Goal: Task Accomplishment & Management: Manage account settings

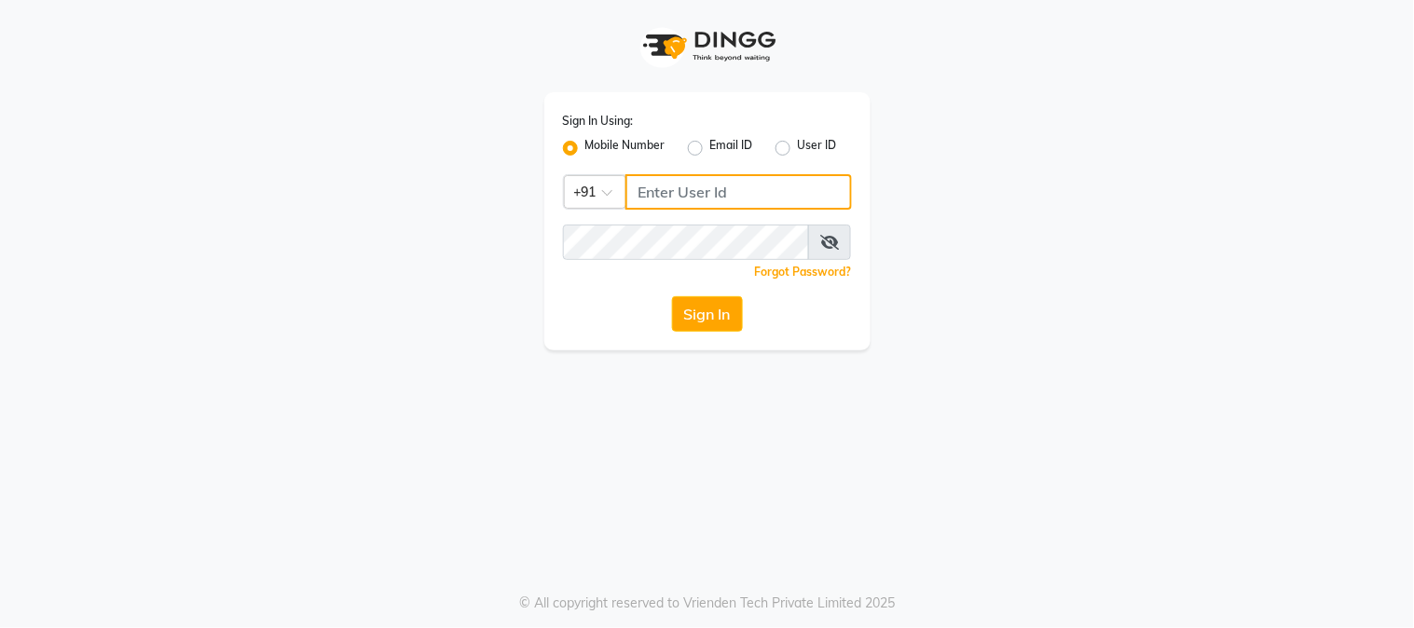
click at [656, 190] on input "Username" at bounding box center [738, 191] width 226 height 35
type input "7715875138"
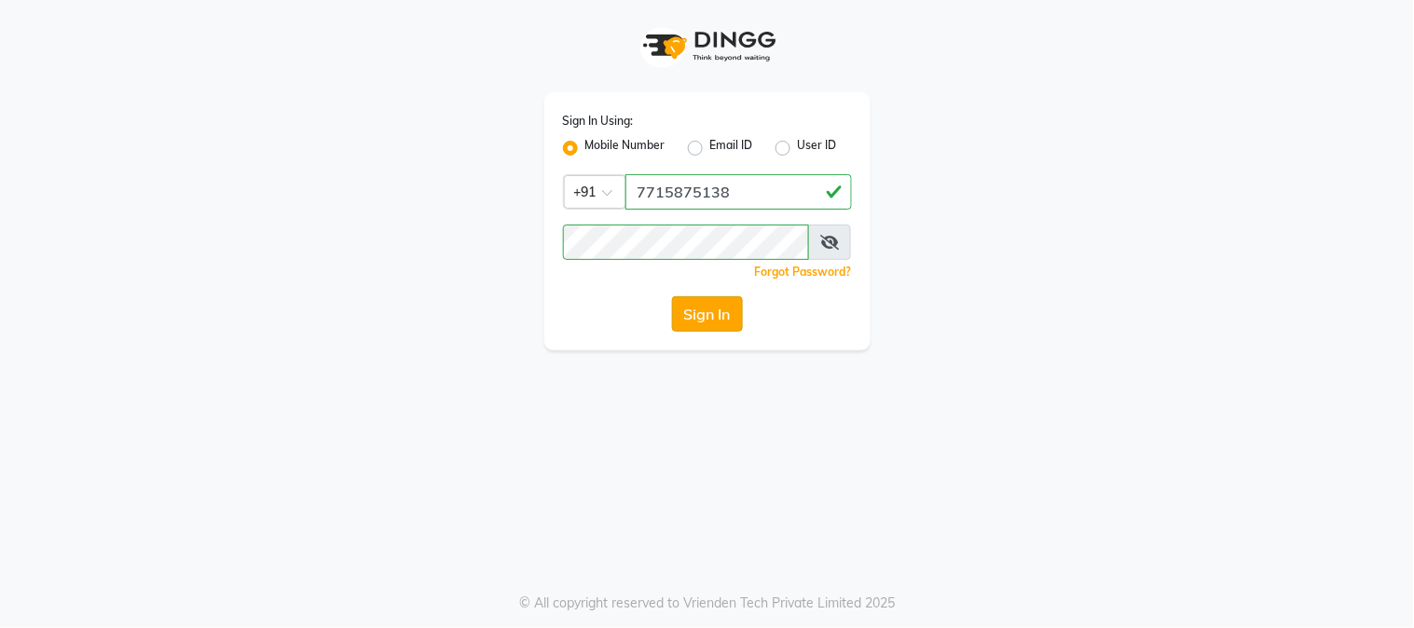
click at [721, 312] on button "Sign In" at bounding box center [707, 313] width 71 height 35
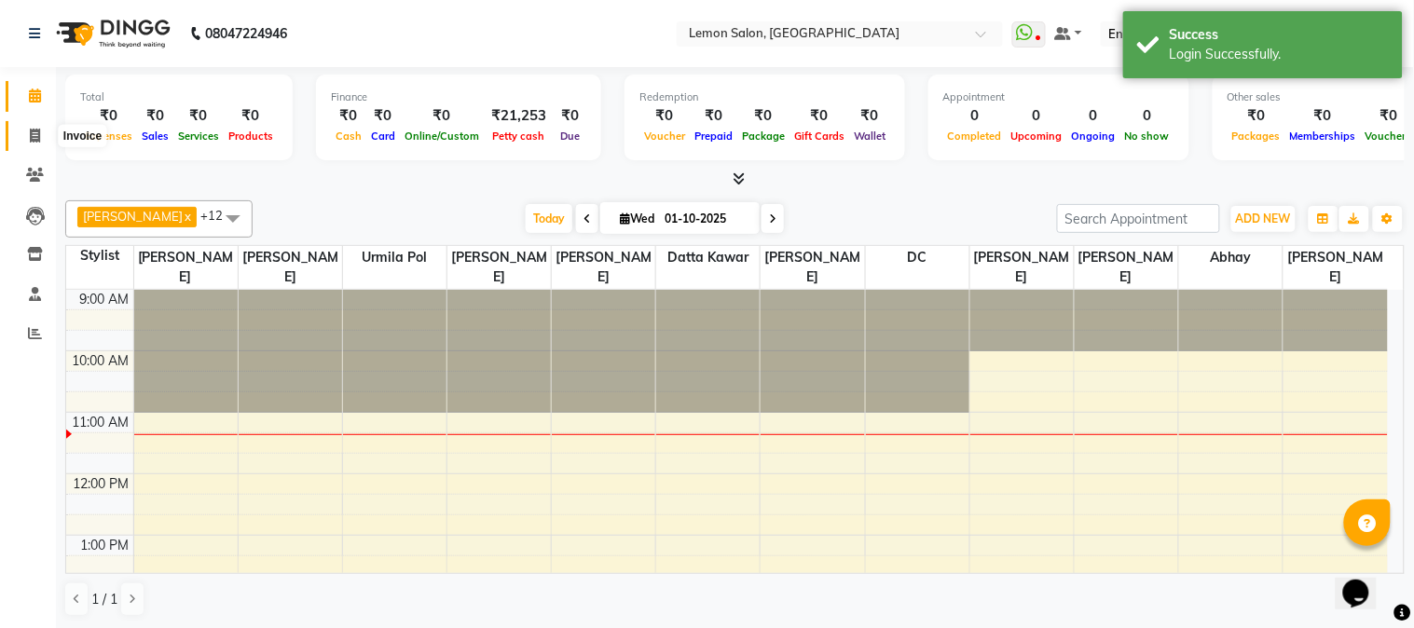
click at [34, 137] on icon at bounding box center [35, 136] width 10 height 14
select select "565"
select select "service"
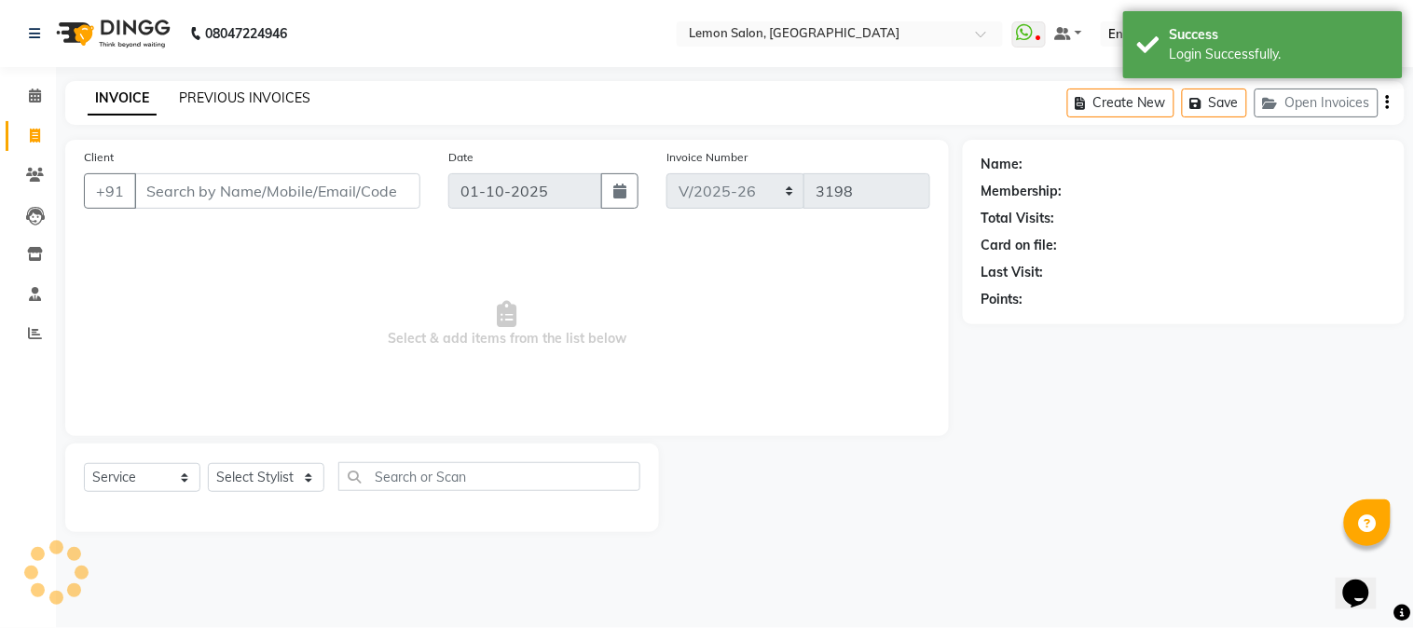
click at [258, 94] on link "PREVIOUS INVOICES" at bounding box center [244, 97] width 131 height 17
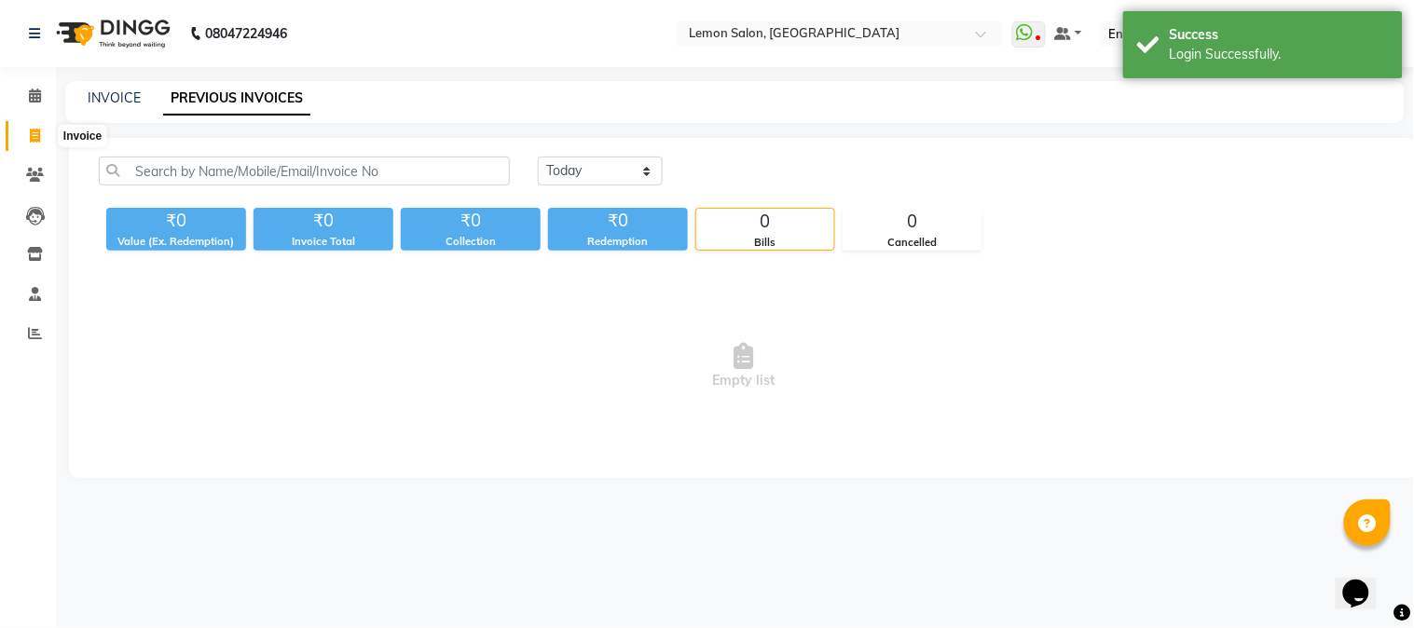
click at [34, 135] on icon at bounding box center [35, 136] width 10 height 14
select select "565"
select select "service"
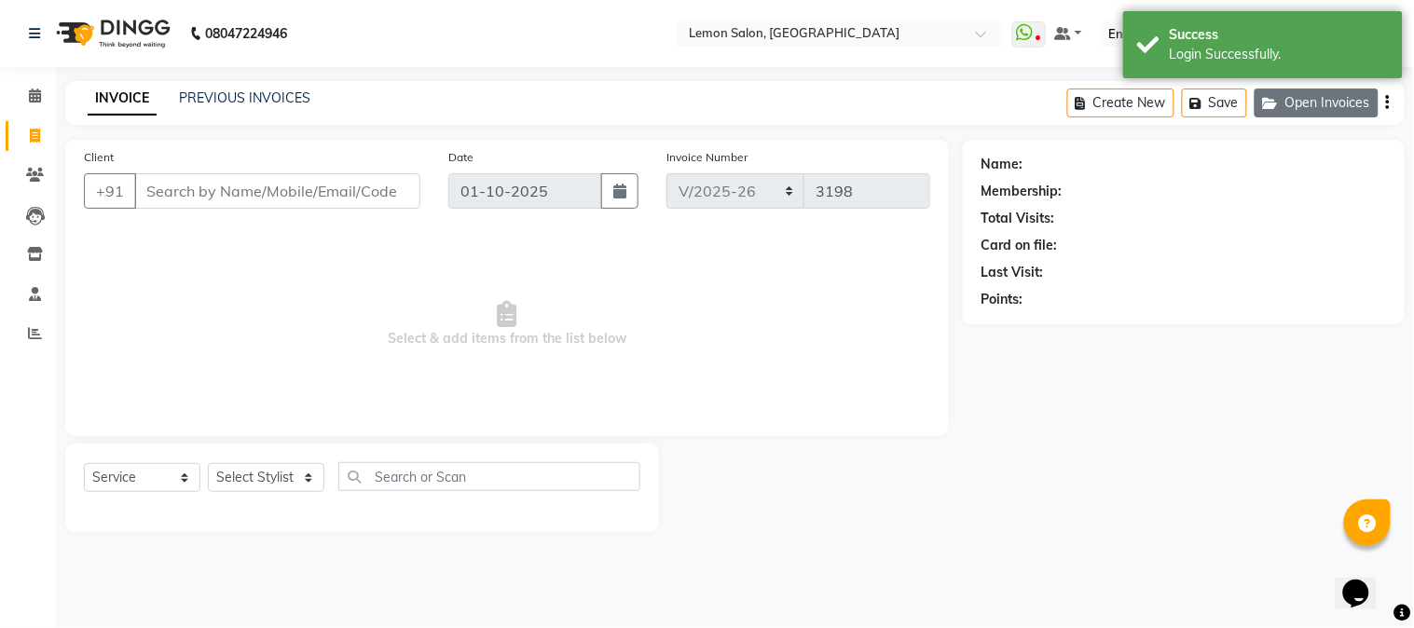
click at [1320, 99] on button "Open Invoices" at bounding box center [1317, 103] width 124 height 29
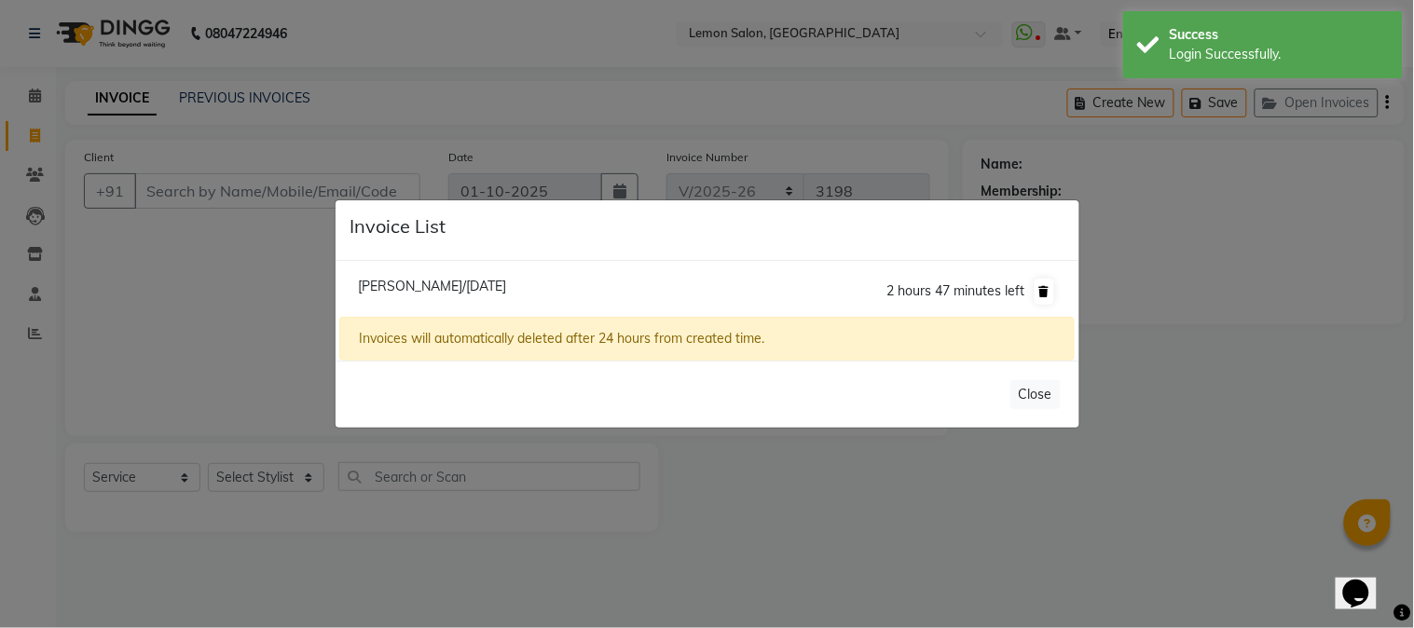
click at [1047, 291] on icon at bounding box center [1044, 291] width 10 height 11
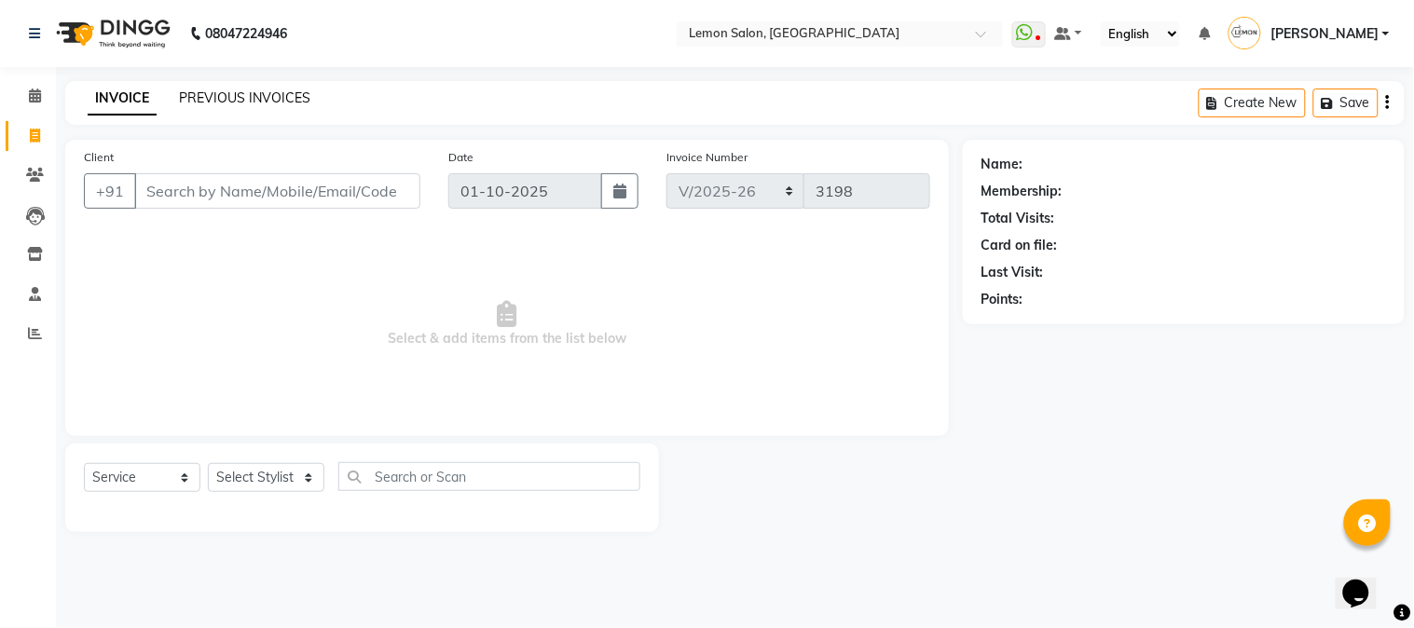
click at [248, 98] on link "PREVIOUS INVOICES" at bounding box center [244, 97] width 131 height 17
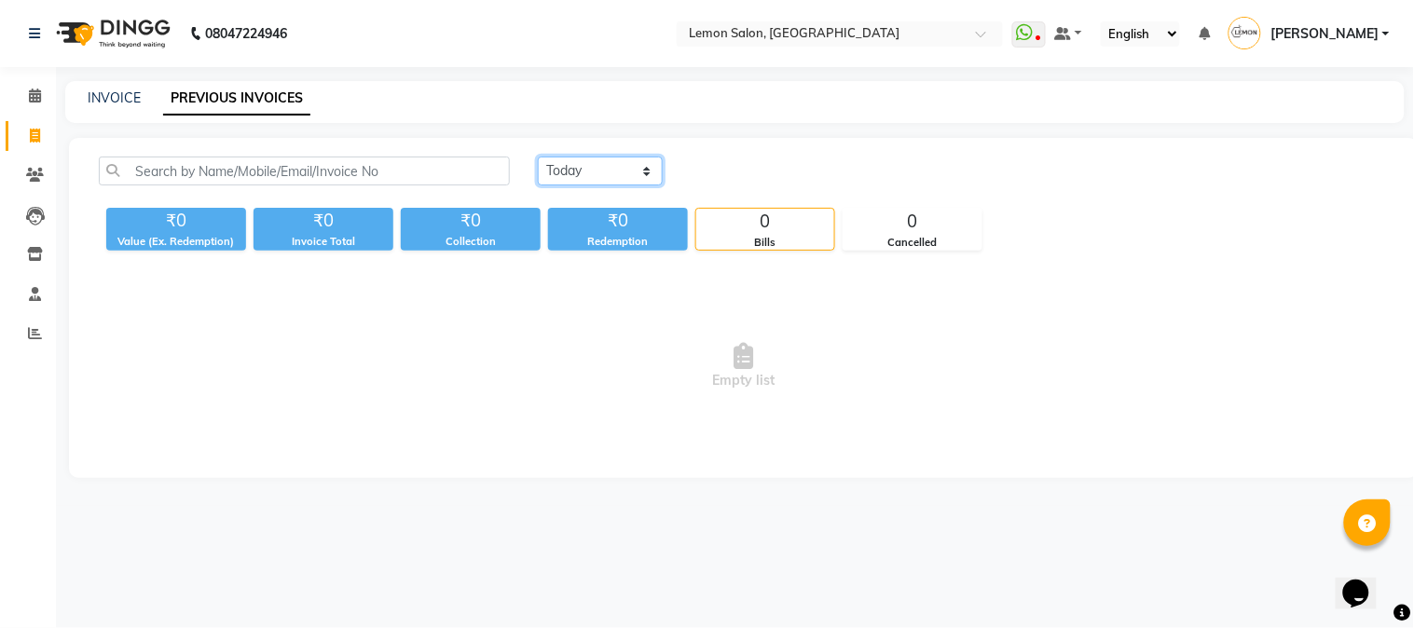
click at [569, 164] on select "[DATE] [DATE] Custom Range" at bounding box center [600, 171] width 125 height 29
select select "[DATE]"
click at [538, 157] on select "[DATE] [DATE] Custom Range" at bounding box center [600, 171] width 125 height 29
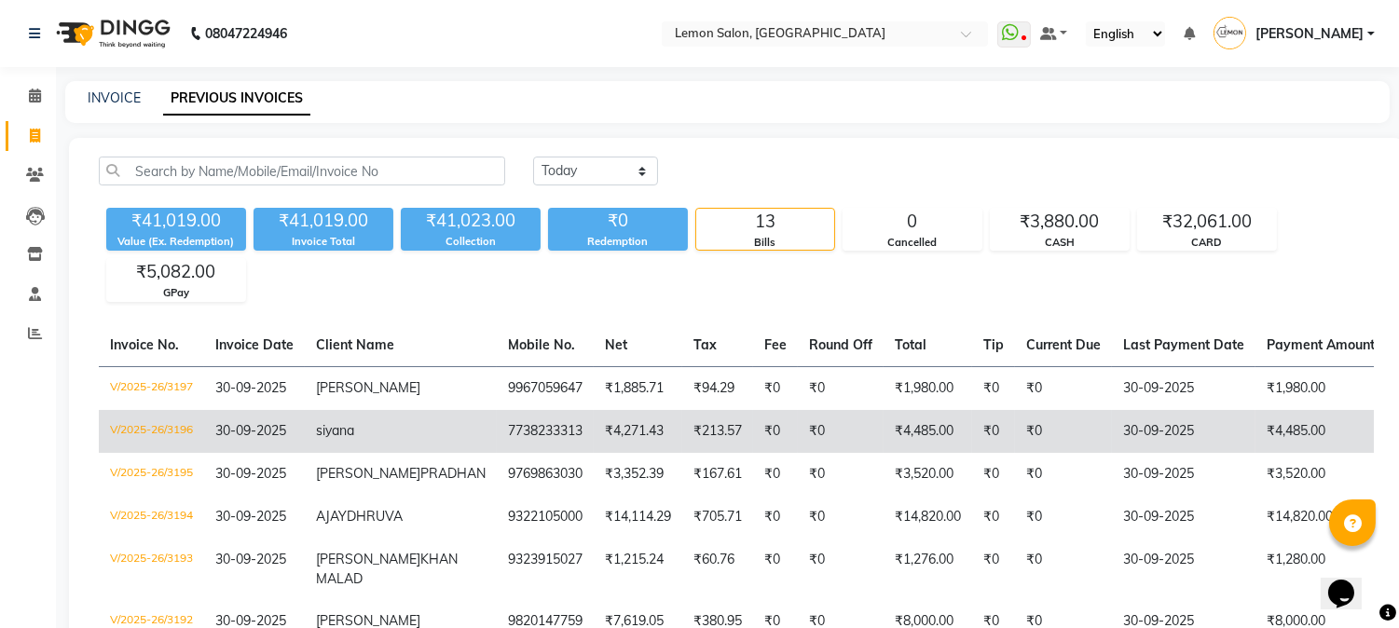
click at [682, 434] on td "₹213.57" at bounding box center [717, 431] width 71 height 43
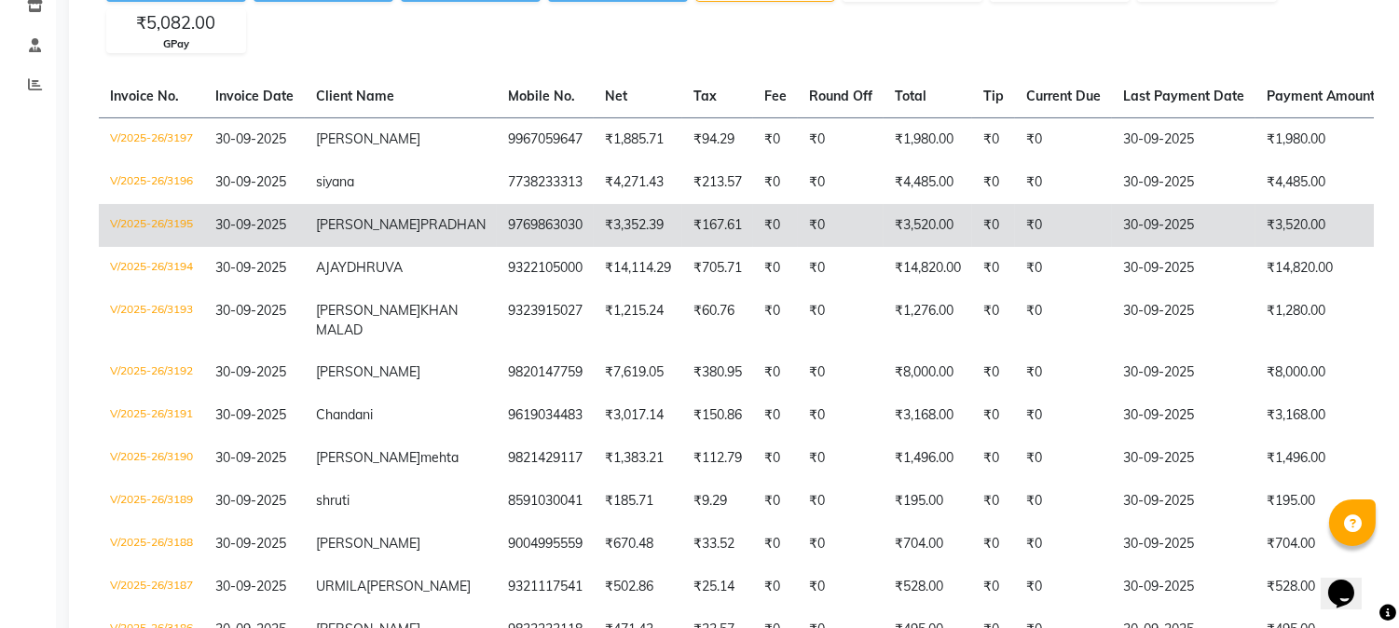
scroll to position [276, 0]
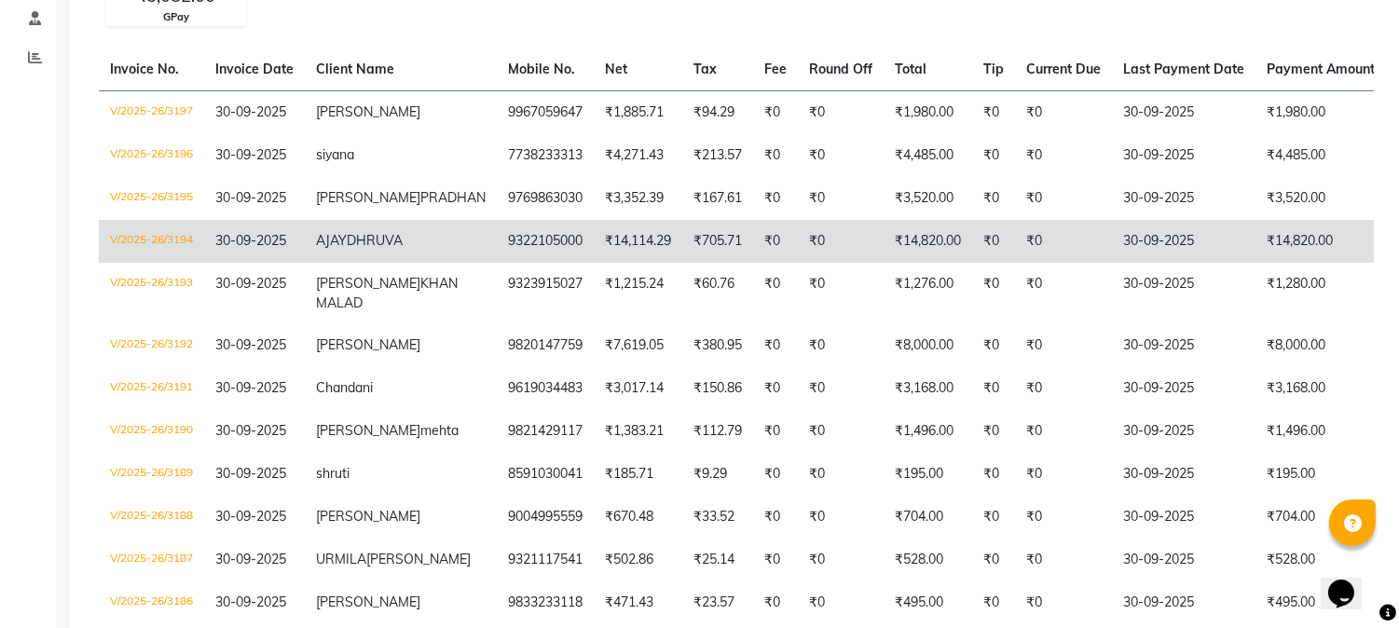
click at [497, 263] on td "9322105000" at bounding box center [545, 241] width 97 height 43
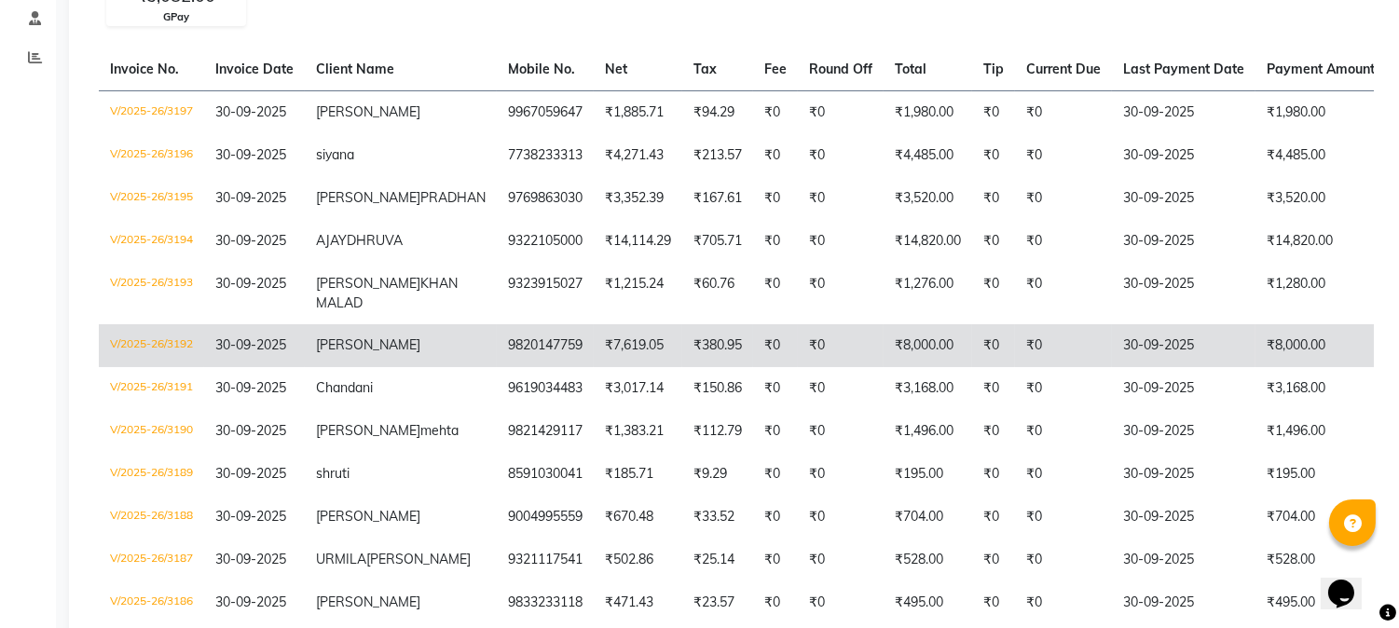
click at [594, 367] on td "₹7,619.05" at bounding box center [638, 345] width 89 height 43
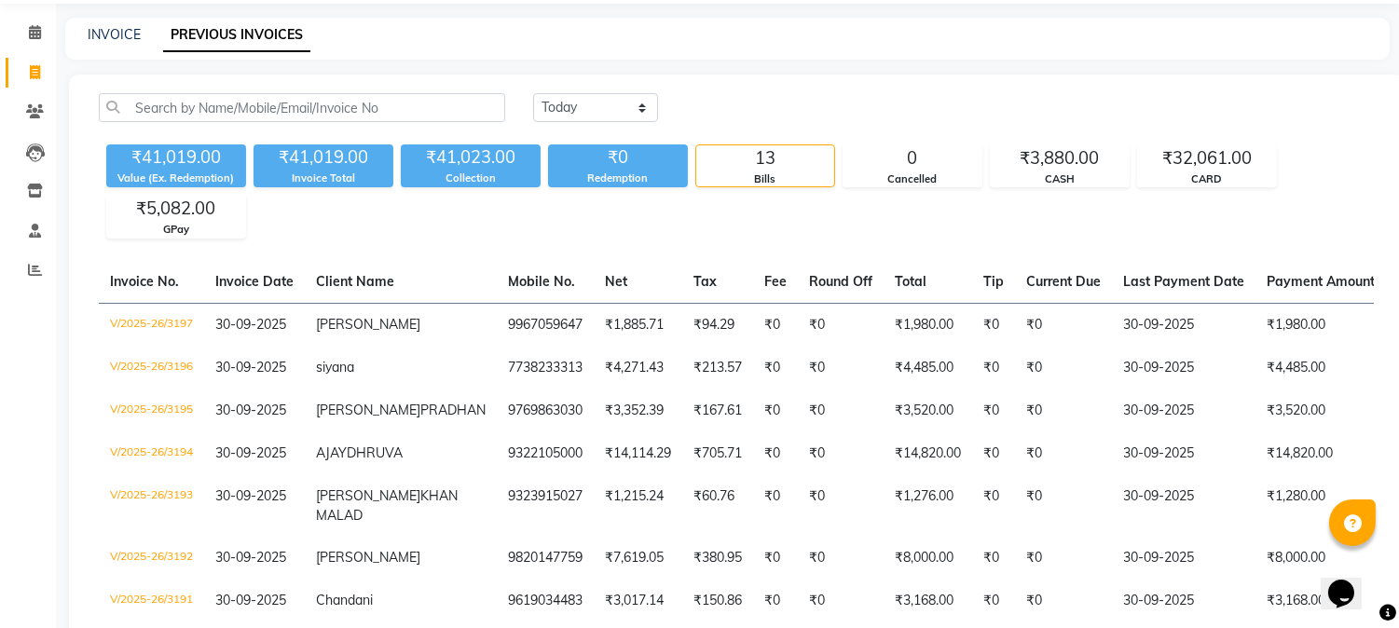
scroll to position [0, 0]
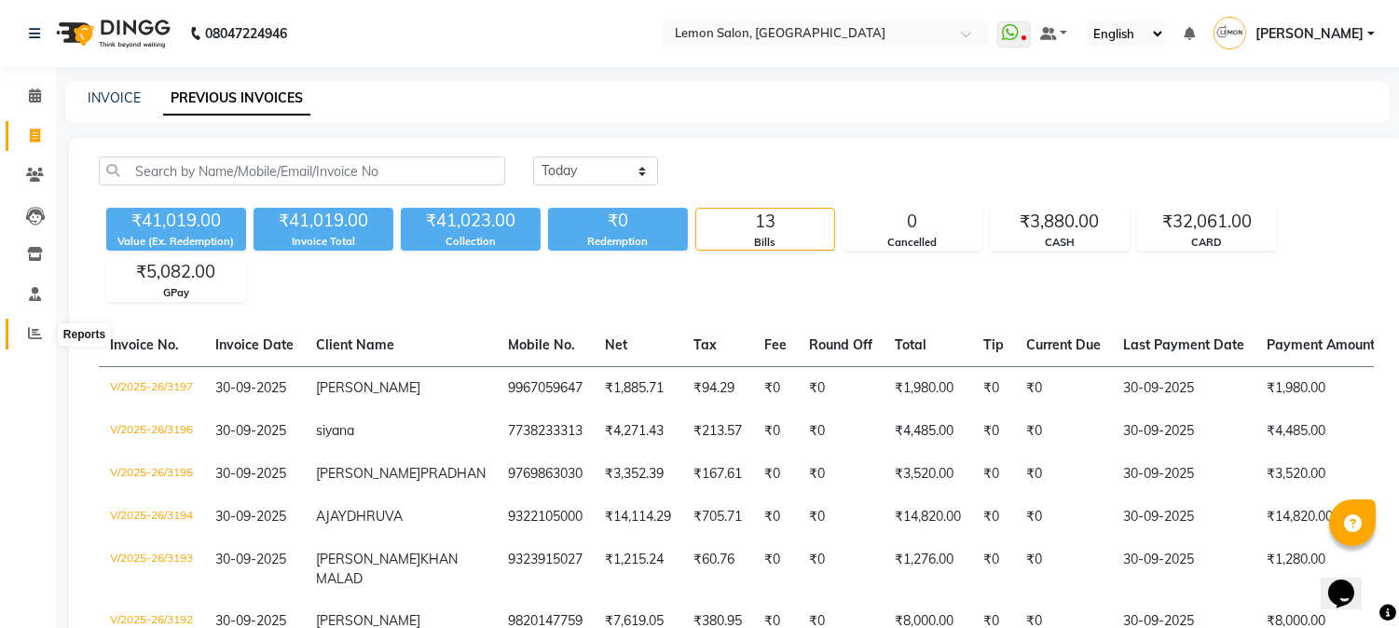
click at [31, 332] on icon at bounding box center [35, 333] width 14 height 14
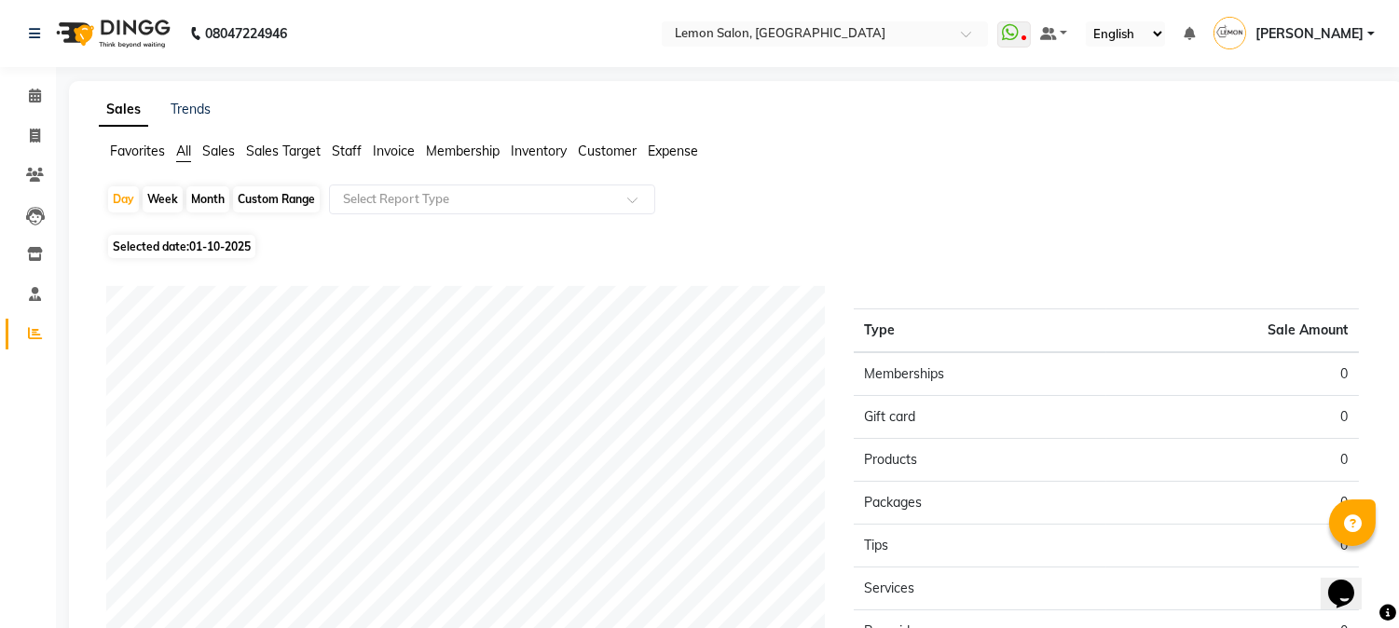
click at [219, 191] on div "Month" at bounding box center [207, 199] width 43 height 26
select select "10"
select select "2025"
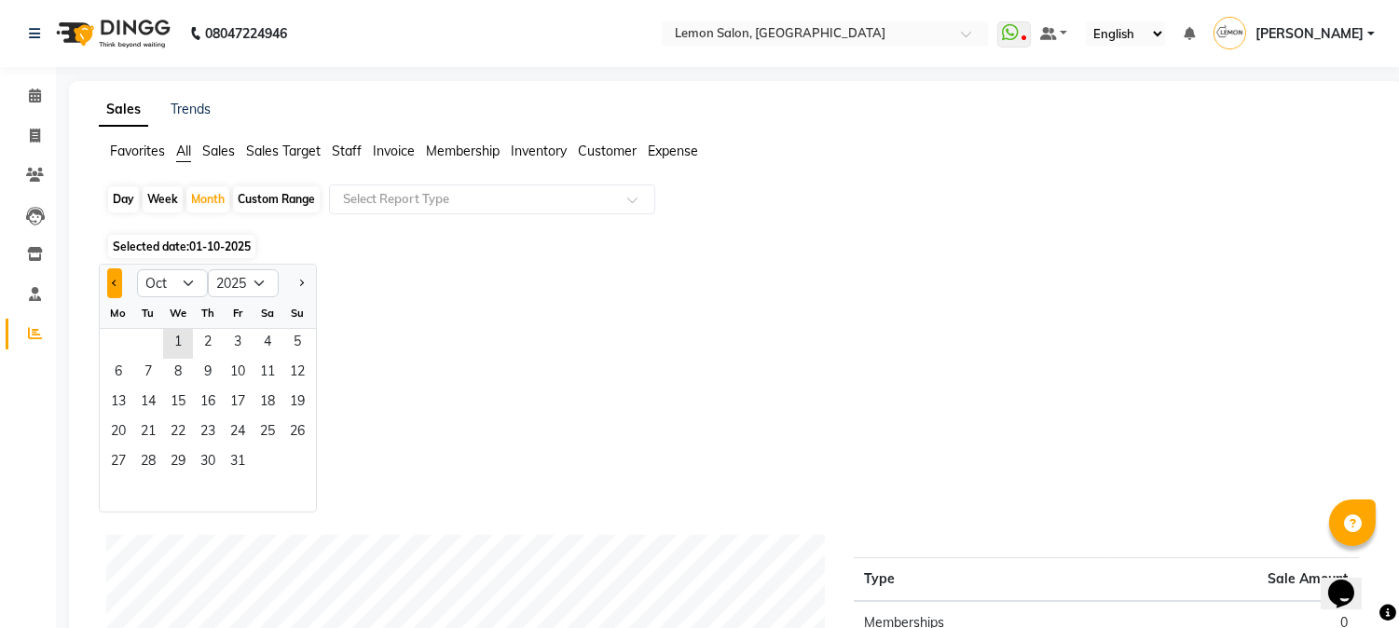
click at [113, 283] on span "Previous month" at bounding box center [115, 282] width 7 height 7
select select "9"
click at [152, 459] on span "30" at bounding box center [148, 463] width 30 height 30
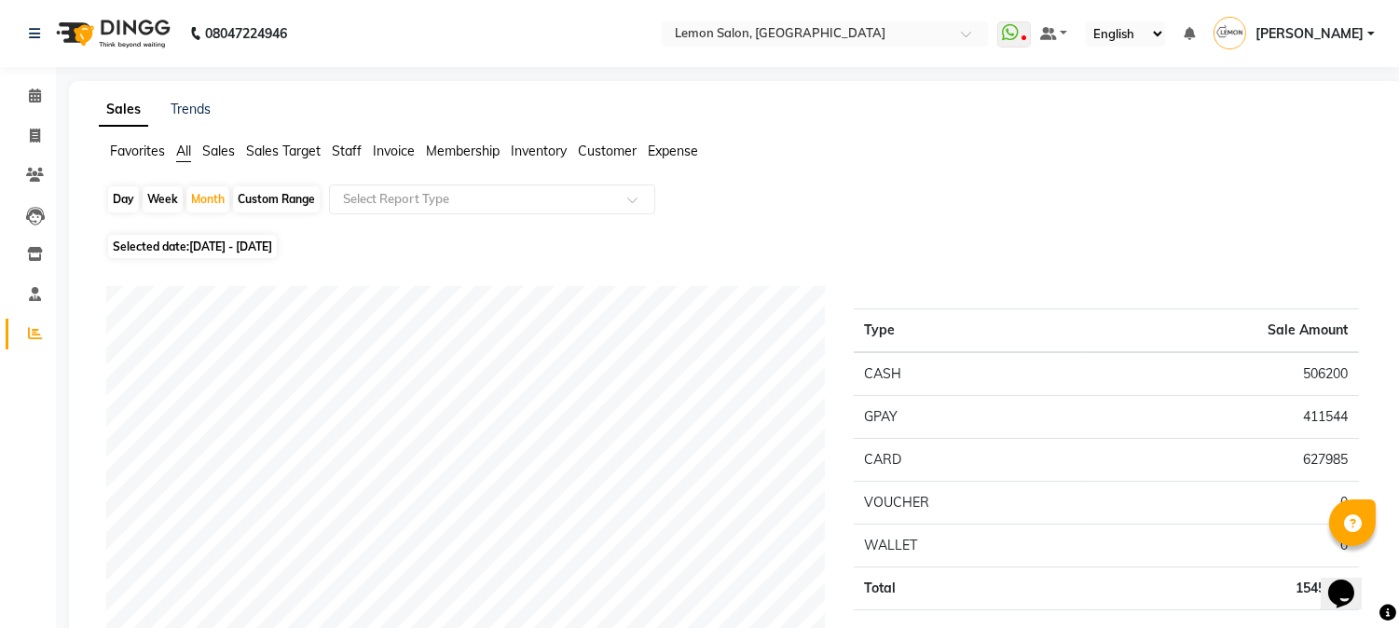
click at [350, 151] on span "Staff" at bounding box center [347, 151] width 30 height 17
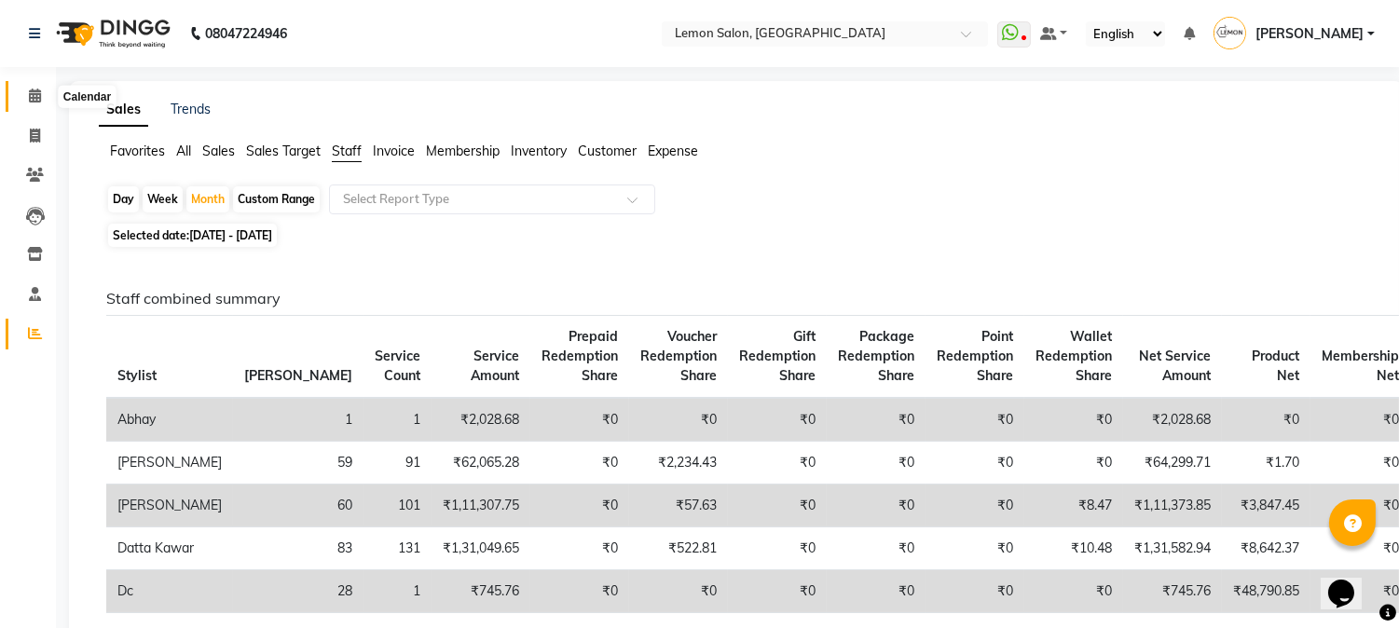
click at [32, 99] on icon at bounding box center [35, 96] width 12 height 14
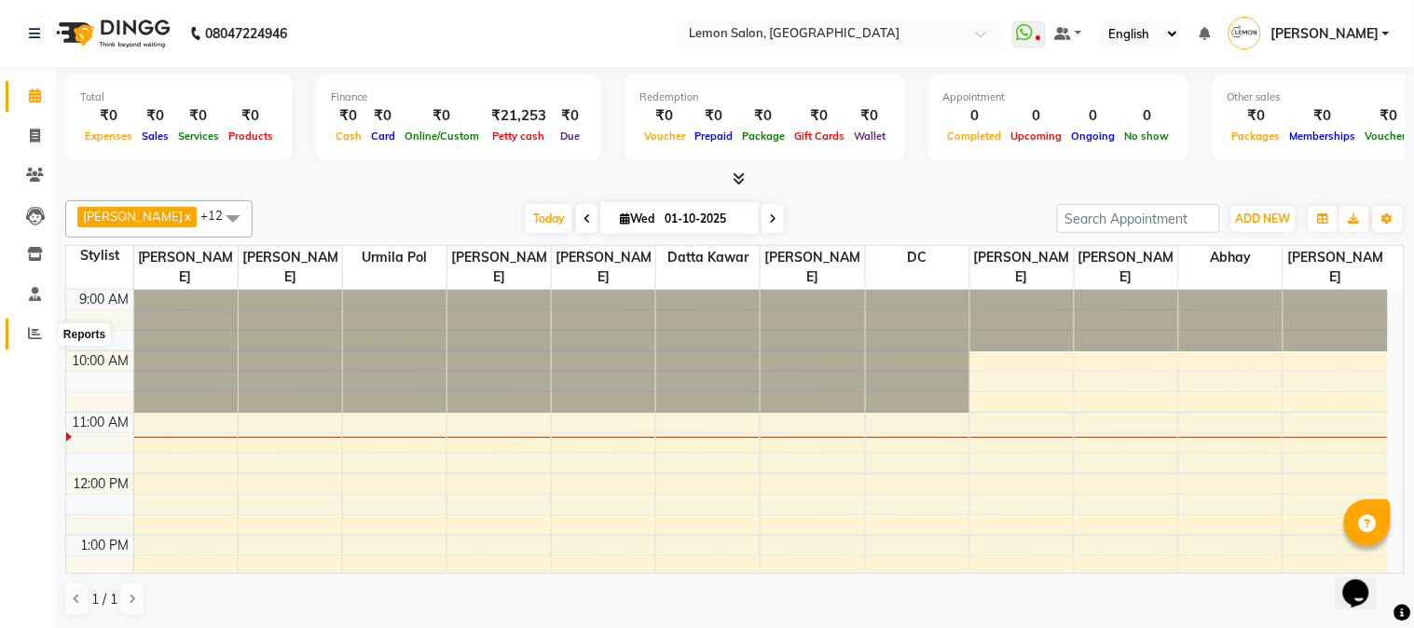
click at [38, 337] on icon at bounding box center [35, 333] width 14 height 14
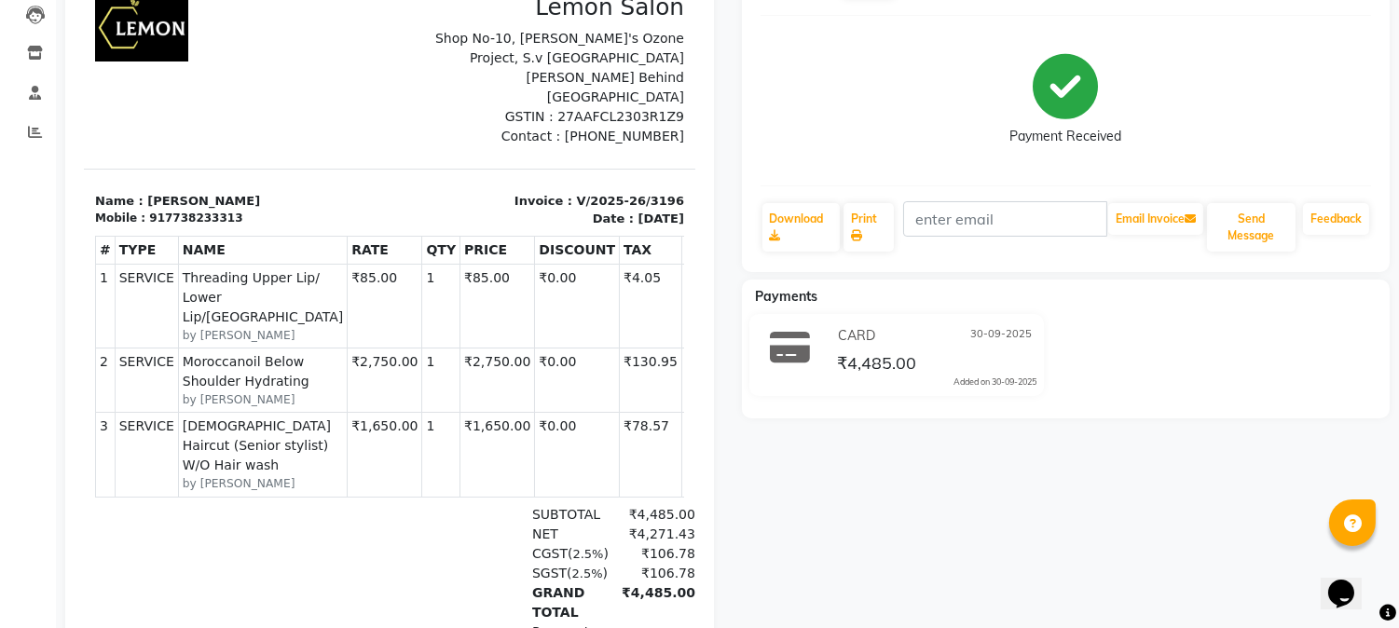
scroll to position [276, 0]
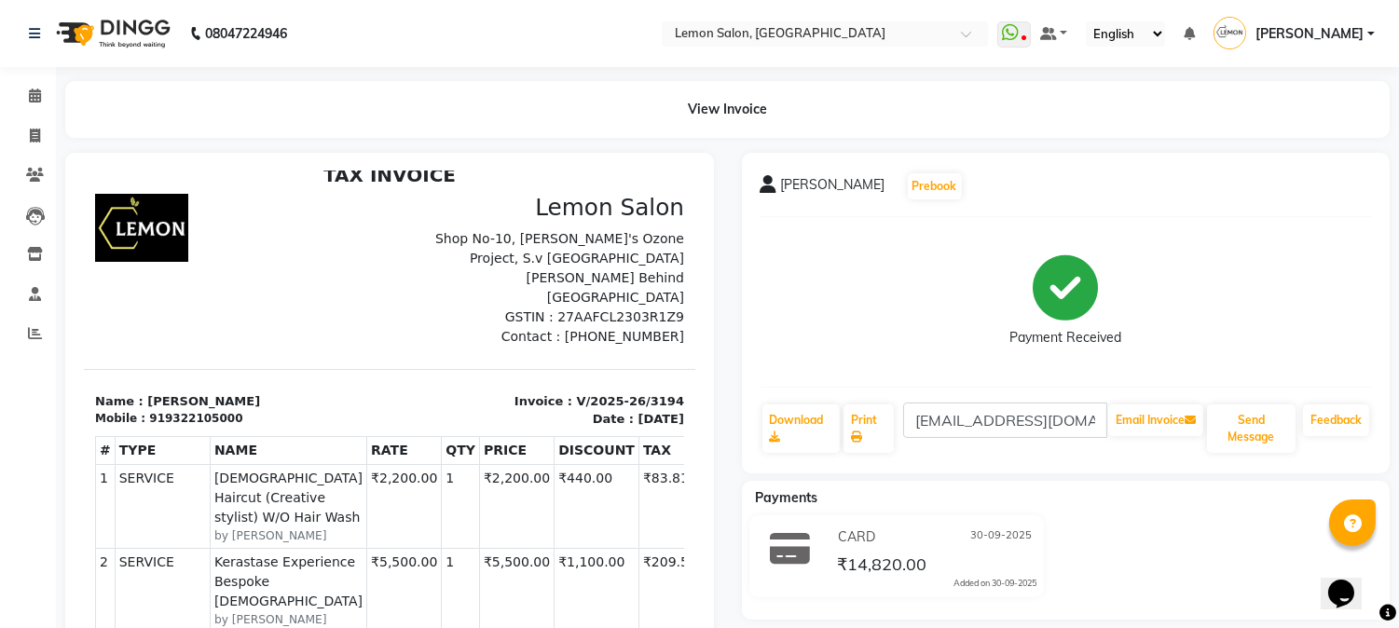
scroll to position [276, 0]
